Goal: Communication & Community: Answer question/provide support

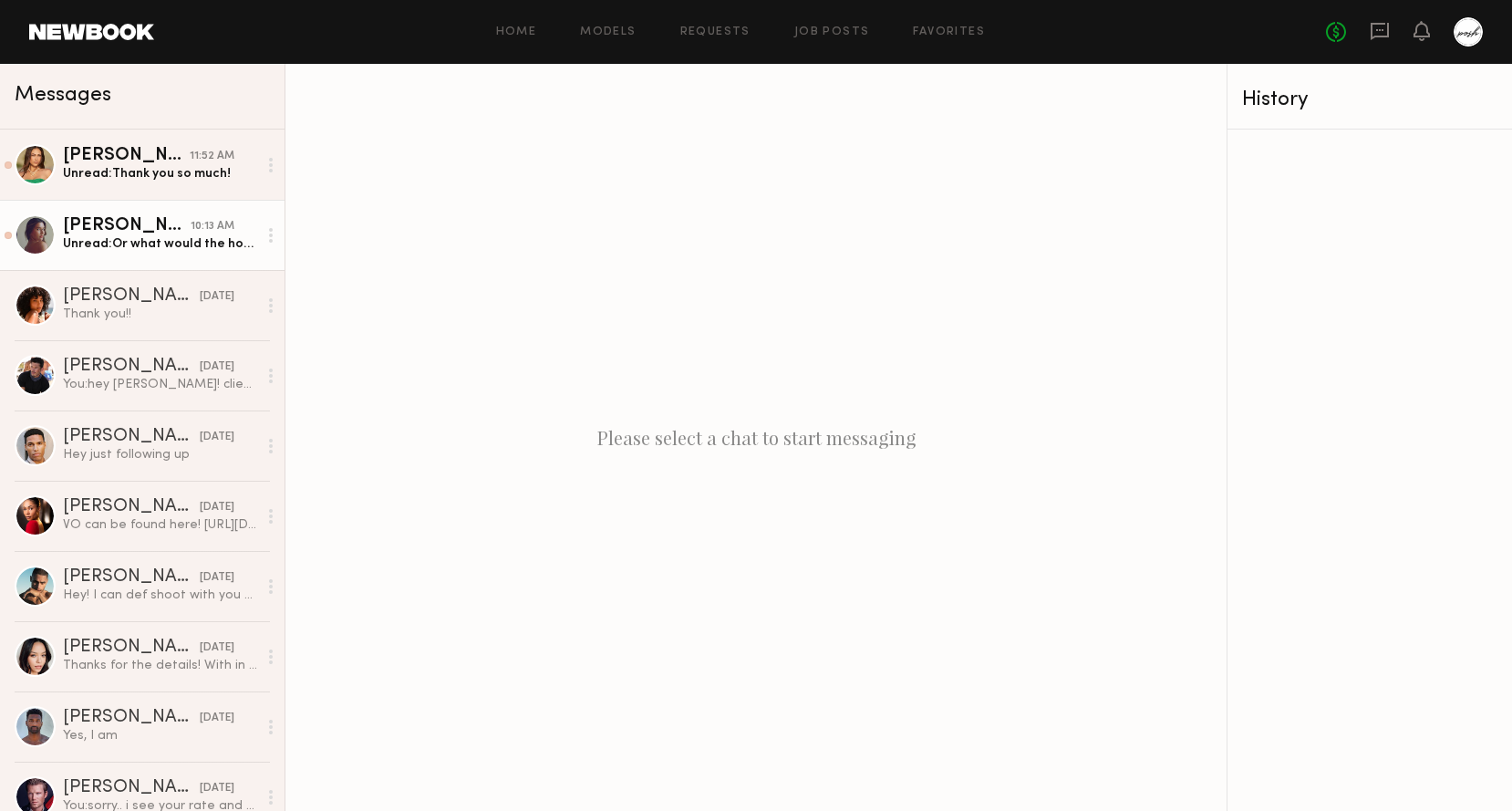
click at [141, 240] on div "Unread: Or what would the hours and the rate be?" at bounding box center [160, 244] width 194 height 17
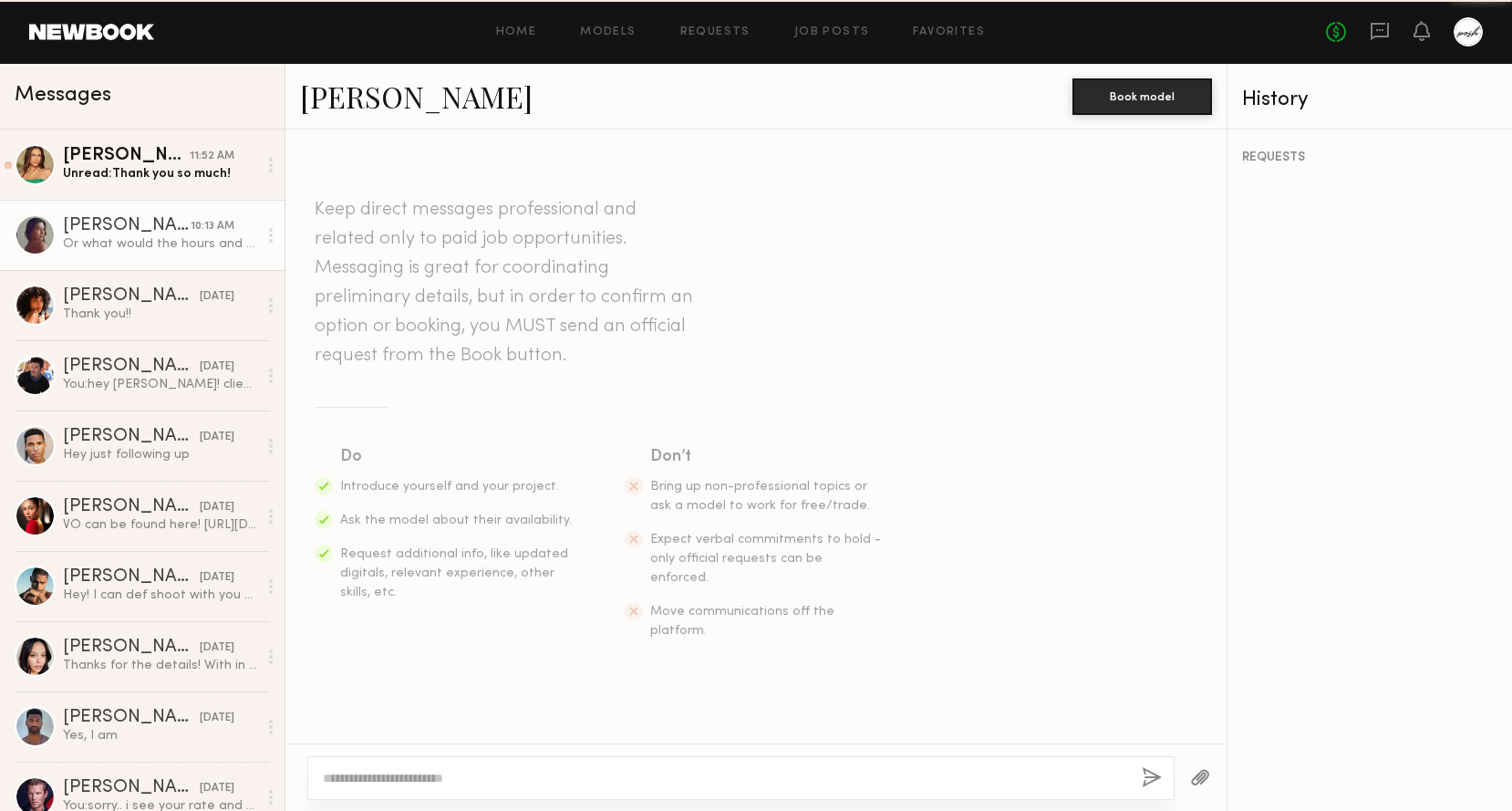
scroll to position [425, 0]
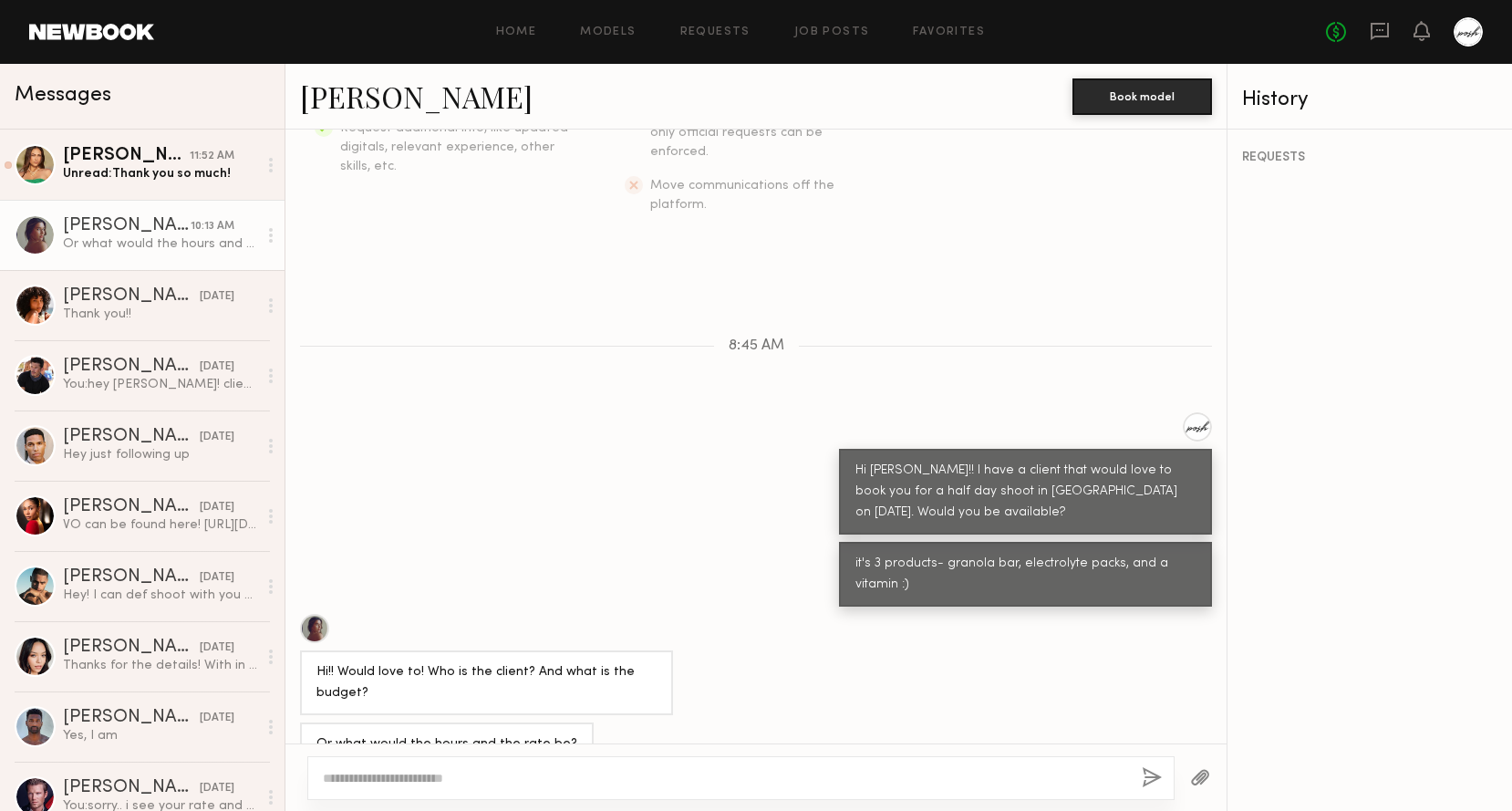
click at [532, 781] on textarea at bounding box center [725, 778] width 805 height 18
type textarea "**********"
click at [1146, 781] on button "button" at bounding box center [1151, 779] width 20 height 23
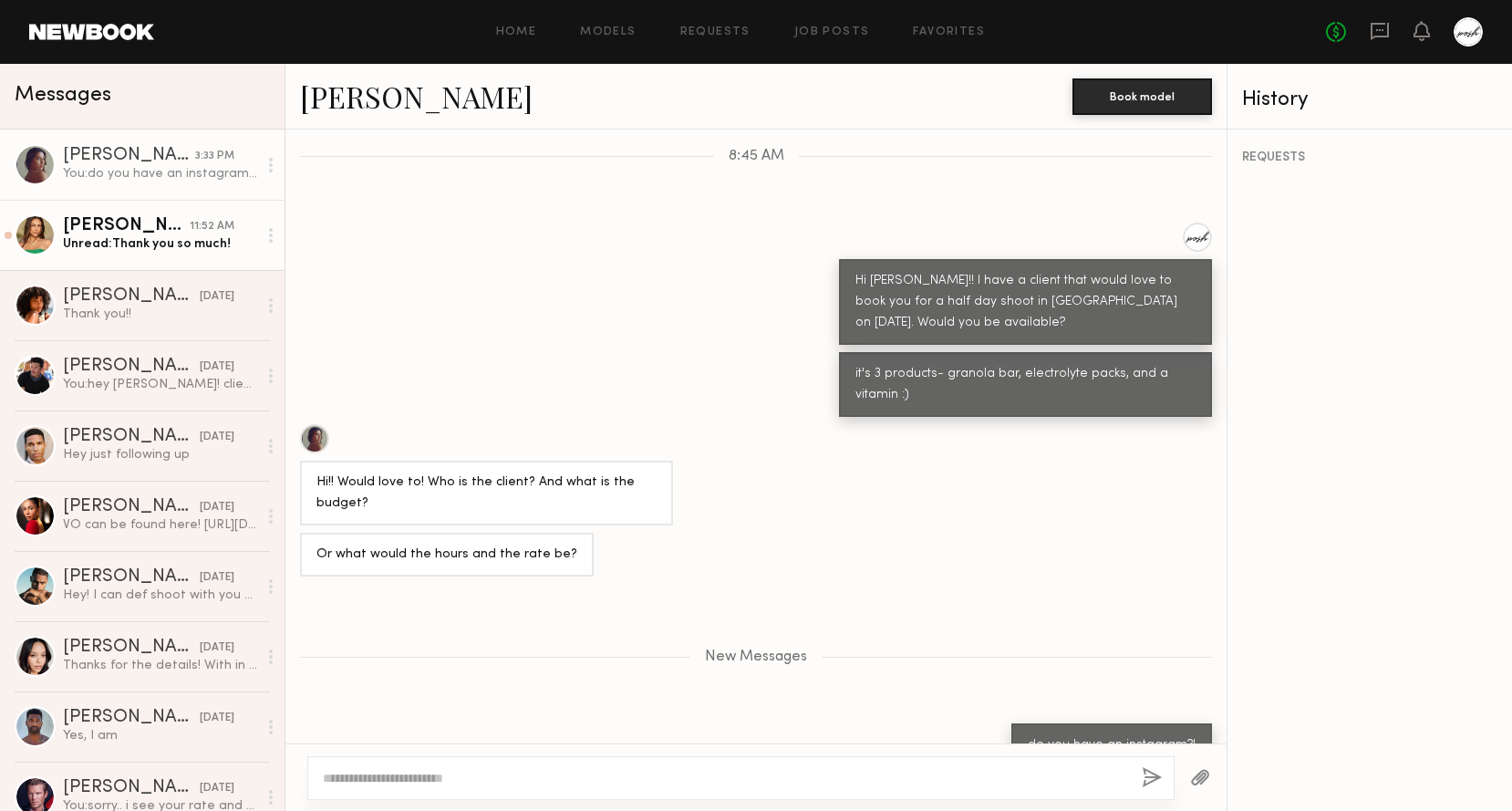
click at [212, 235] on div "Unread: Thank you so much!" at bounding box center [160, 244] width 194 height 17
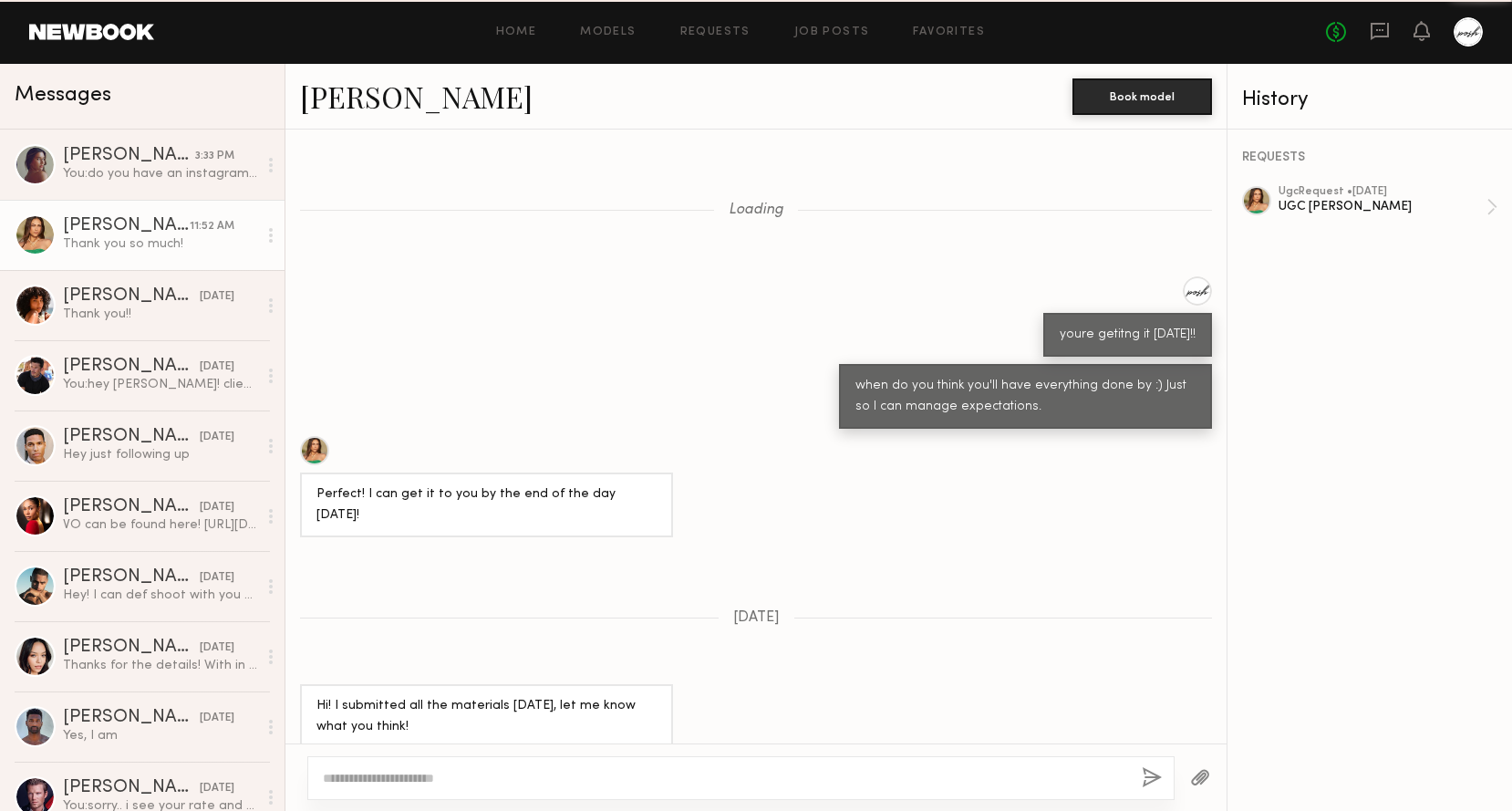
scroll to position [769, 0]
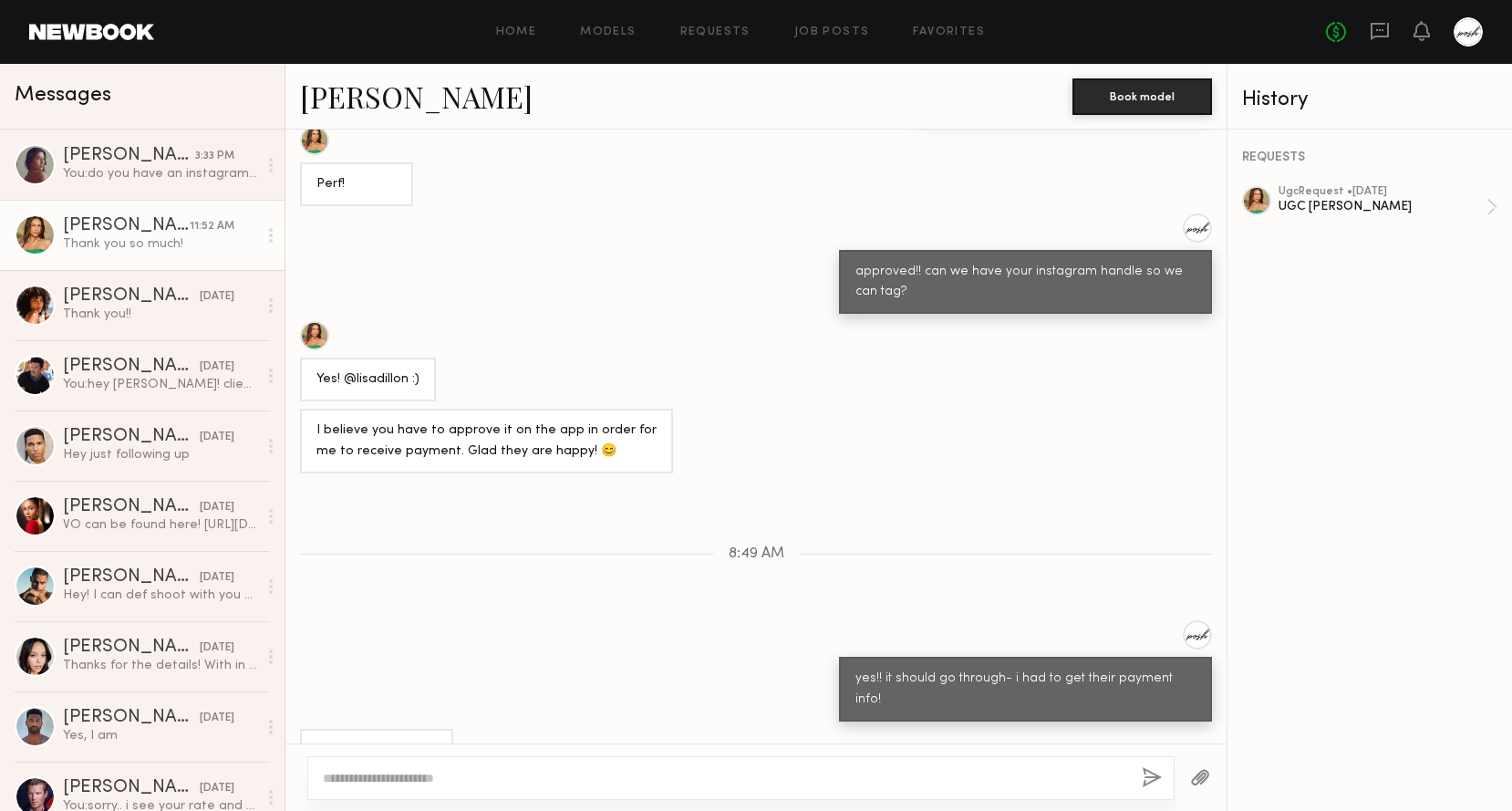
click at [118, 37] on link at bounding box center [91, 31] width 125 height 16
